Goal: Task Accomplishment & Management: Use online tool/utility

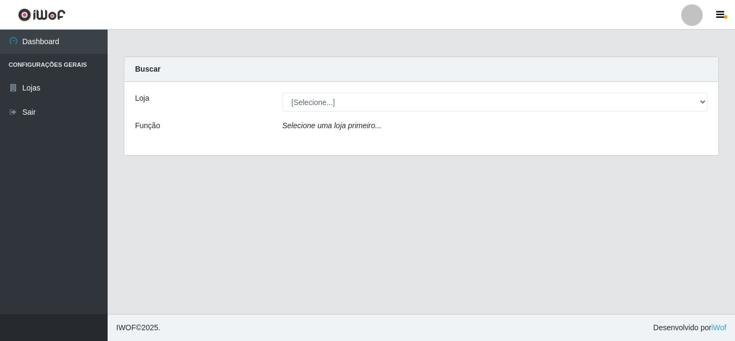
select select "462"
click at [283, 93] on select "[Selecione...] Queiroz [GEOGRAPHIC_DATA] - [GEOGRAPHIC_DATA]" at bounding box center [496, 102] width 426 height 19
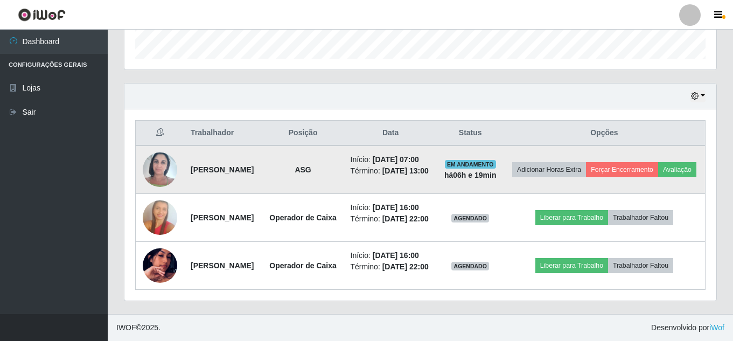
scroll to position [377, 0]
click at [646, 162] on button "Forçar Encerramento" at bounding box center [622, 169] width 72 height 15
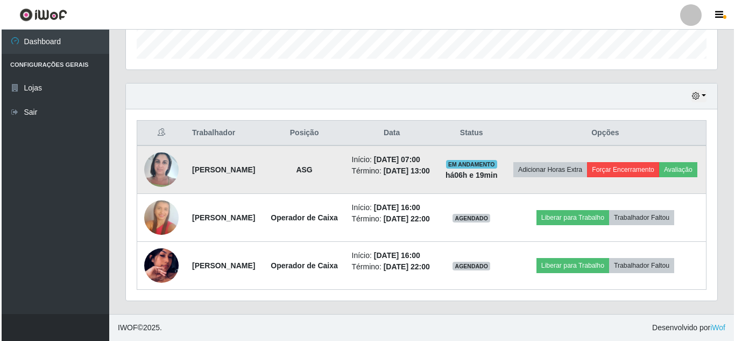
scroll to position [223, 586]
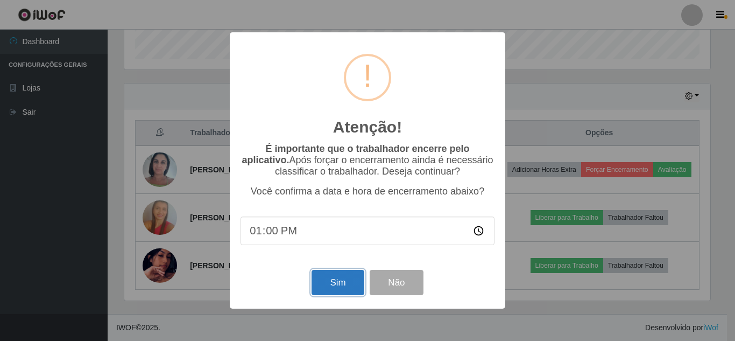
click at [350, 289] on button "Sim" at bounding box center [338, 282] width 52 height 25
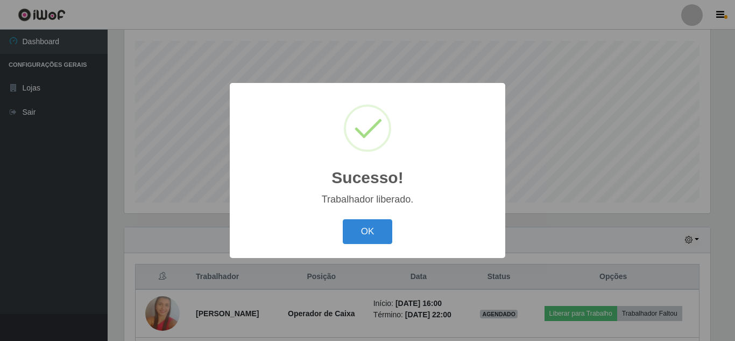
drag, startPoint x: 350, startPoint y: 289, endPoint x: 310, endPoint y: 283, distance: 41.3
click at [310, 283] on div "Sucesso! × Trabalhador liberado. OK Cancel" at bounding box center [367, 170] width 735 height 341
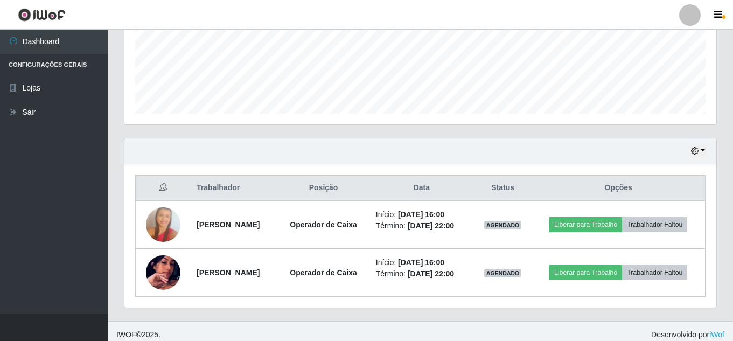
scroll to position [278, 0]
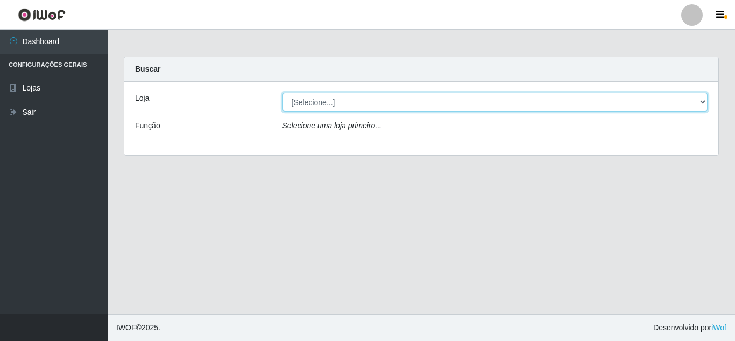
click at [435, 101] on select "[Selecione...] Queiroz [GEOGRAPHIC_DATA] - [GEOGRAPHIC_DATA]" at bounding box center [496, 102] width 426 height 19
select select "462"
click at [283, 93] on select "[Selecione...] Queiroz [GEOGRAPHIC_DATA] - [GEOGRAPHIC_DATA]" at bounding box center [496, 102] width 426 height 19
